Goal: Information Seeking & Learning: Check status

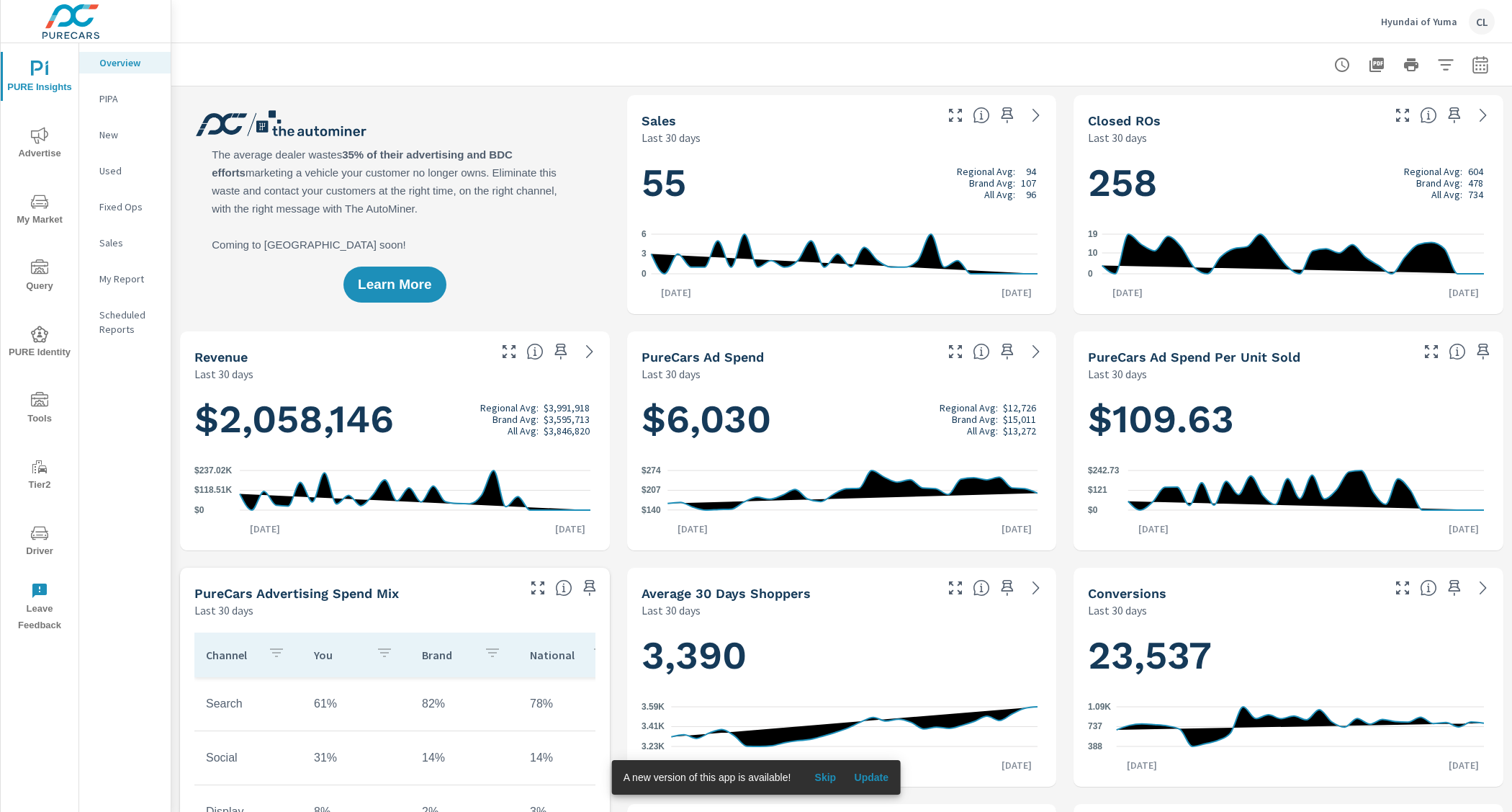
scroll to position [1, 0]
click at [1471, 70] on icon "button" at bounding box center [1480, 64] width 17 height 17
click at [1392, 119] on select "Custom Yesterday Last week Last 7 days Last 14 days Last 30 days Last 45 days L…" at bounding box center [1351, 126] width 144 height 29
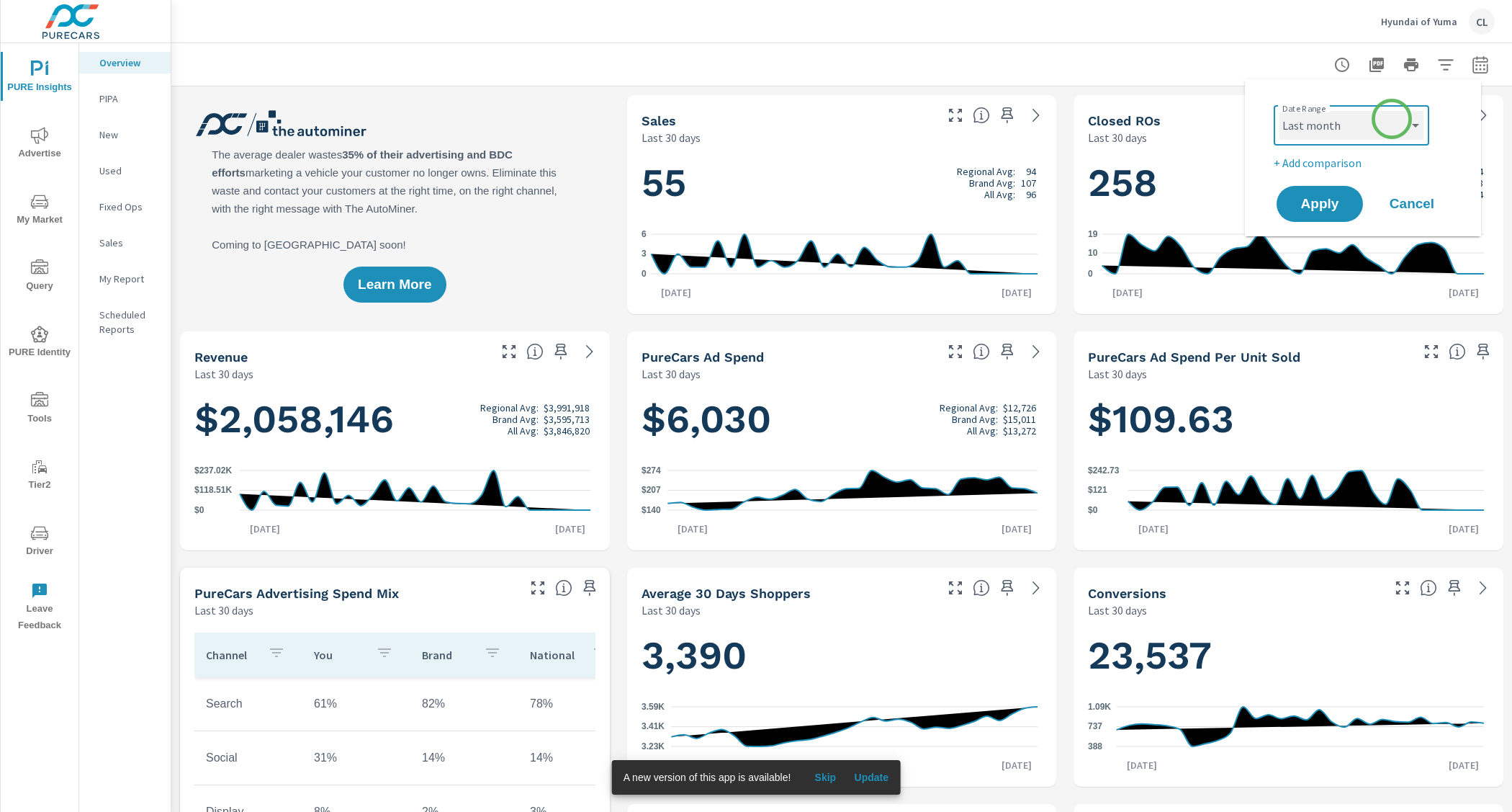
click at [1279, 111] on select "Custom Yesterday Last week Last 7 days Last 14 days Last 30 days Last 45 days L…" at bounding box center [1351, 126] width 144 height 29
select select "Last month"
click at [1331, 199] on span "Apply" at bounding box center [1319, 204] width 59 height 14
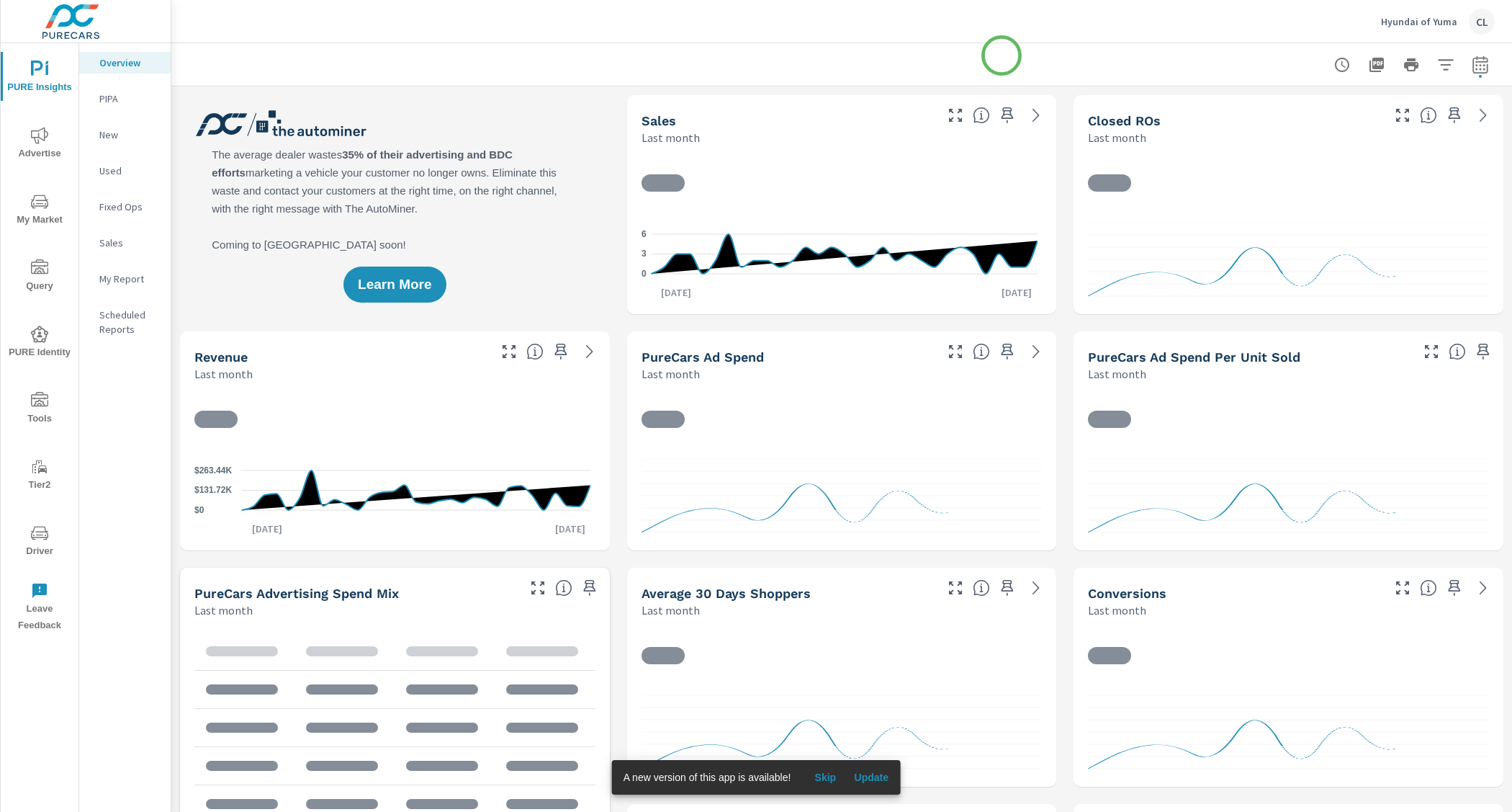
scroll to position [1, 0]
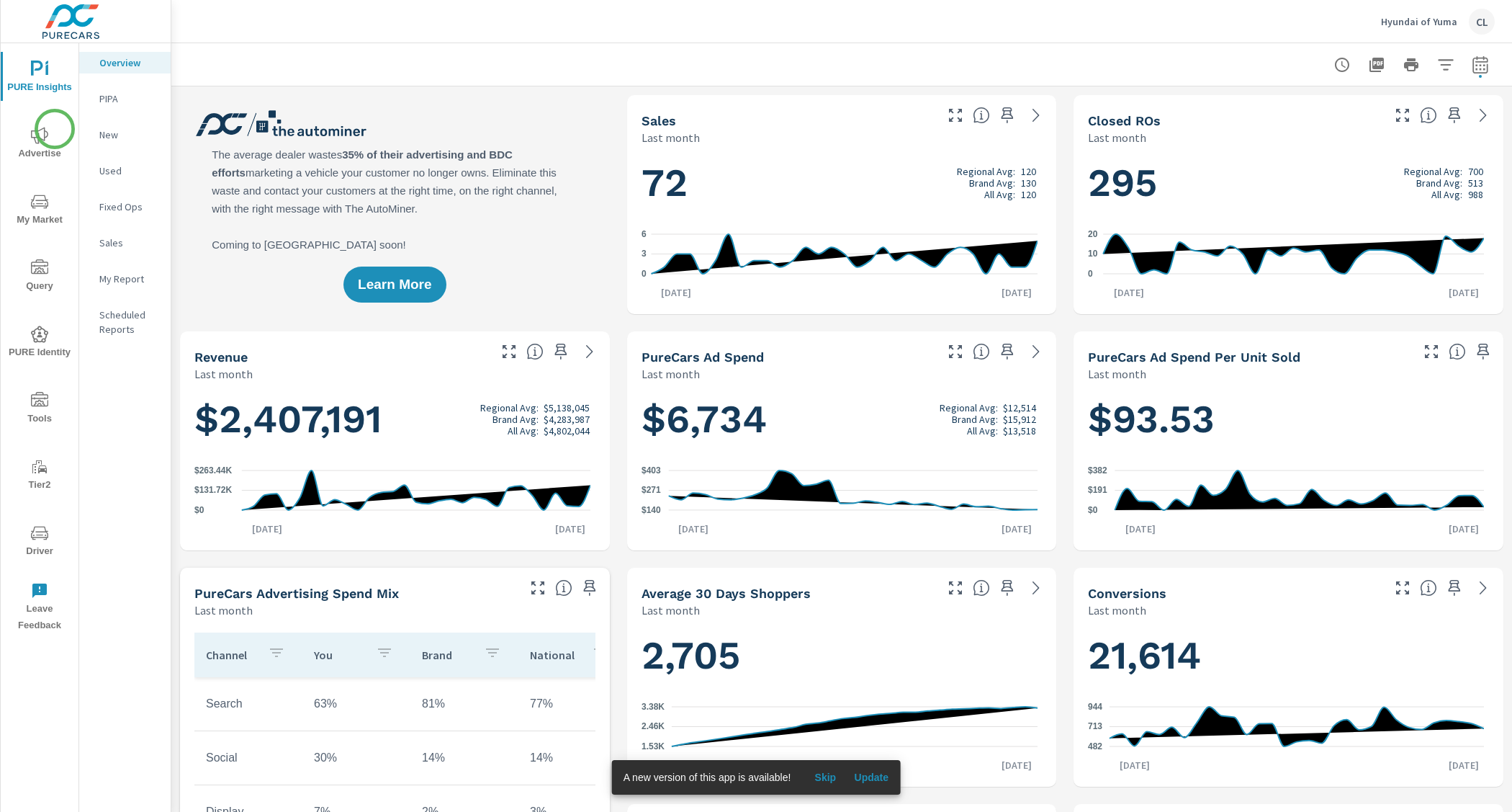
click at [50, 133] on span "Advertise" at bounding box center [39, 144] width 69 height 36
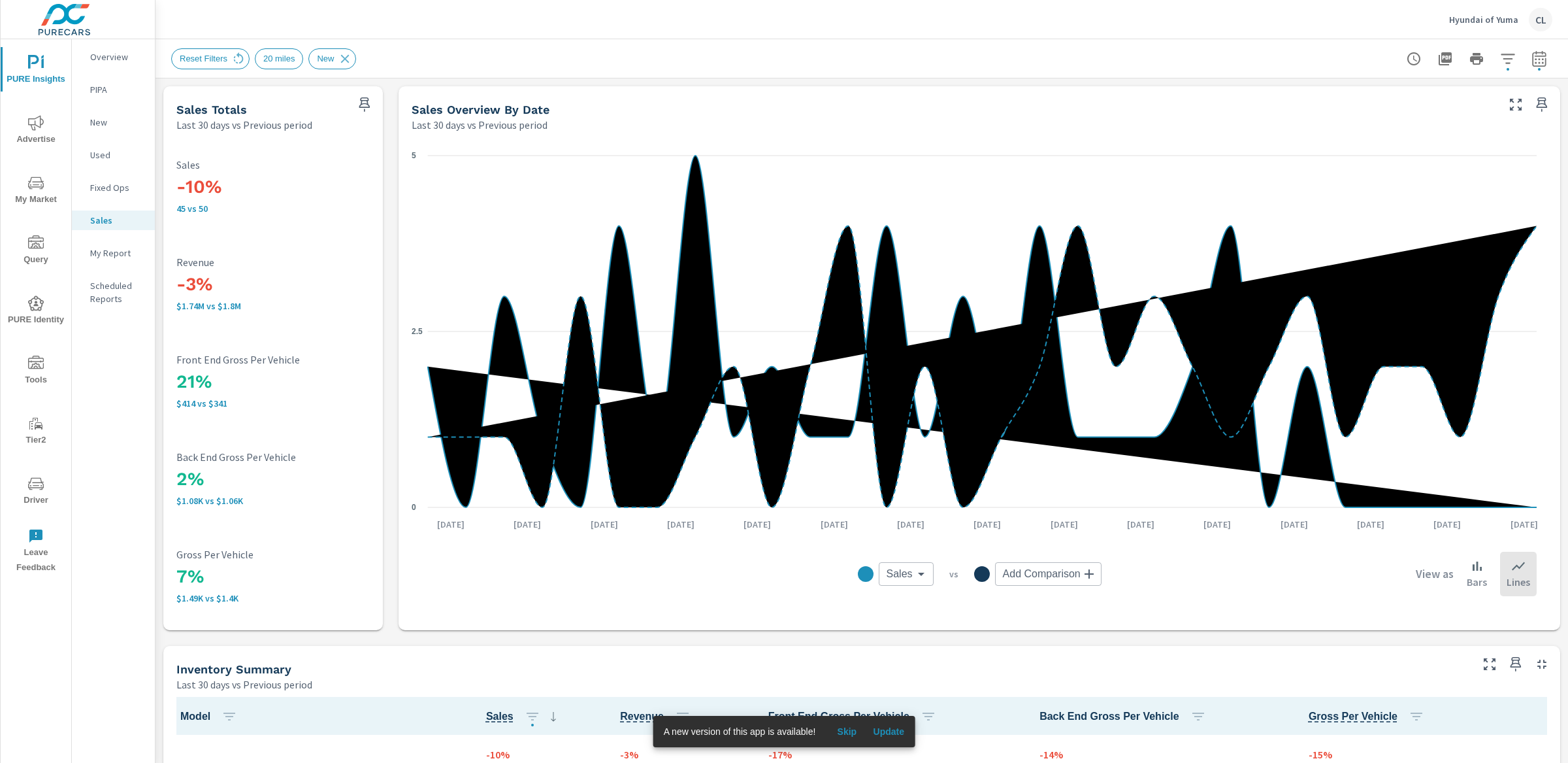
scroll to position [104, 0]
